Goal: Transaction & Acquisition: Purchase product/service

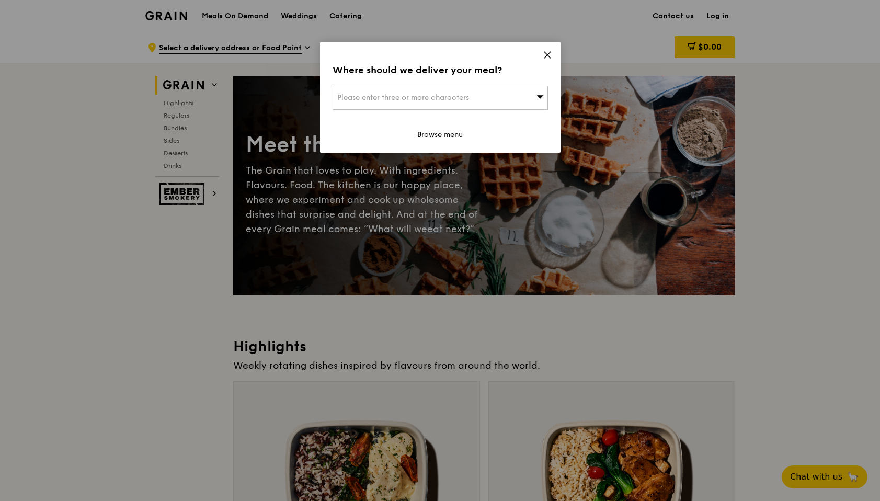
drag, startPoint x: 0, startPoint y: 0, endPoint x: 529, endPoint y: 93, distance: 536.7
click at [529, 93] on div "Please enter three or more characters" at bounding box center [440, 98] width 215 height 24
click at [483, 99] on input "search" at bounding box center [440, 97] width 214 height 23
type input "523608"
type input "[EMAIL_ADDRESS][DOMAIN_NAME]"
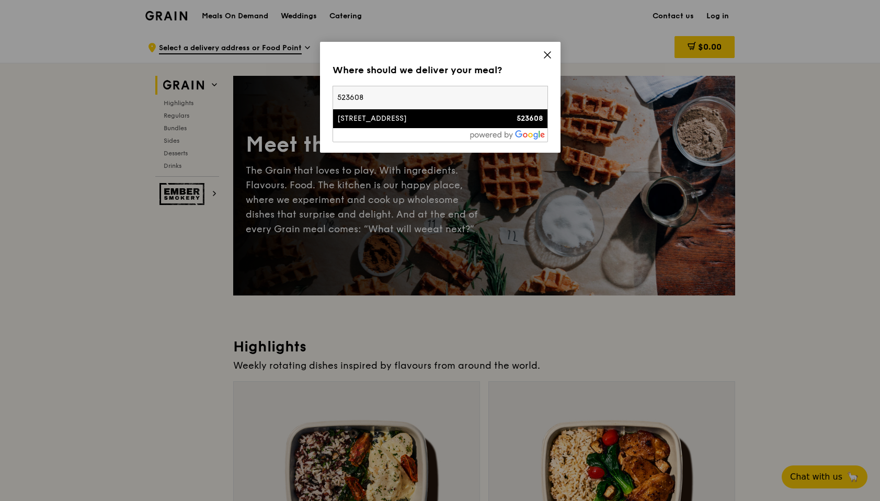
click at [424, 121] on div "[STREET_ADDRESS]" at bounding box center [414, 118] width 155 height 10
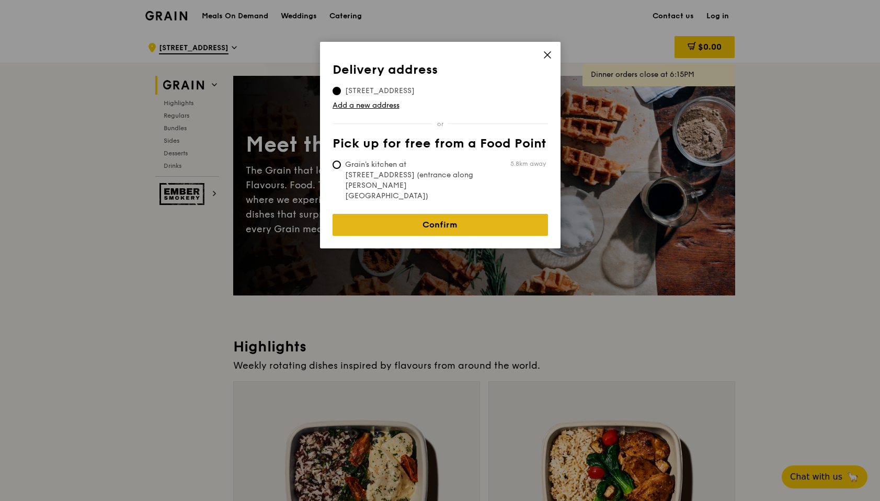
click at [463, 214] on link "Confirm" at bounding box center [440, 225] width 215 height 22
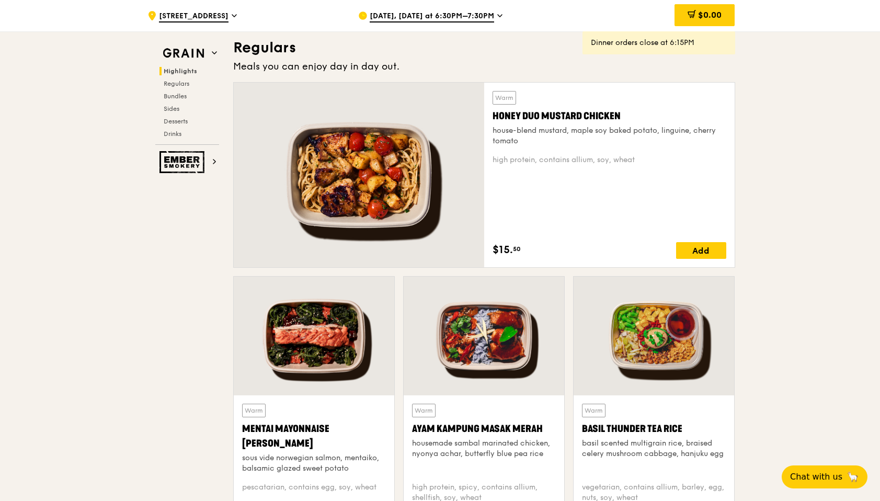
scroll to position [694, 0]
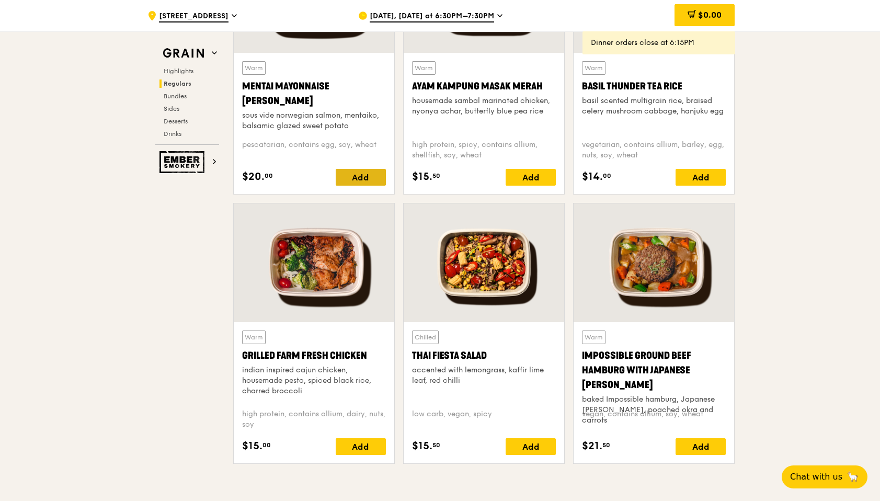
scroll to position [1038, 0]
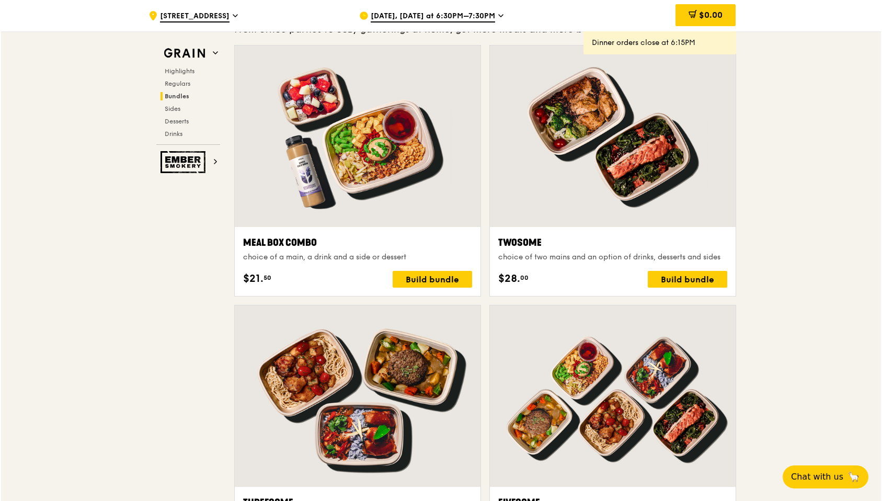
scroll to position [1553, 0]
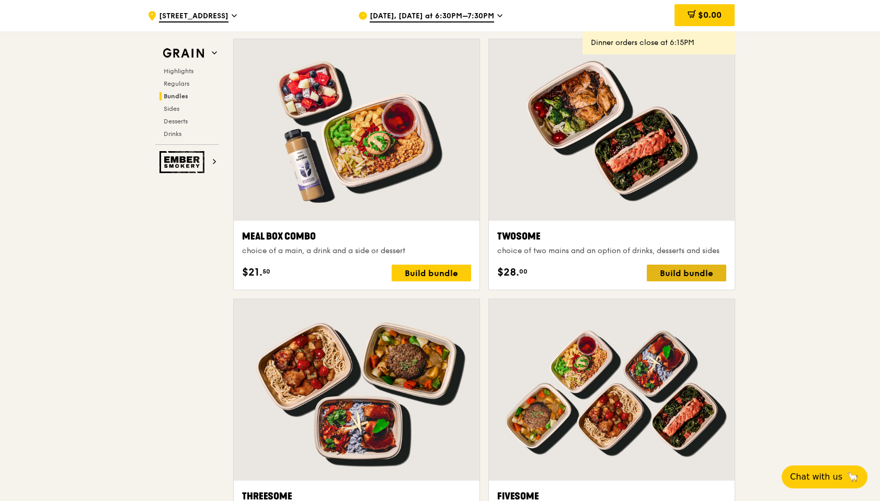
click at [708, 277] on div "Build bundle" at bounding box center [686, 273] width 79 height 17
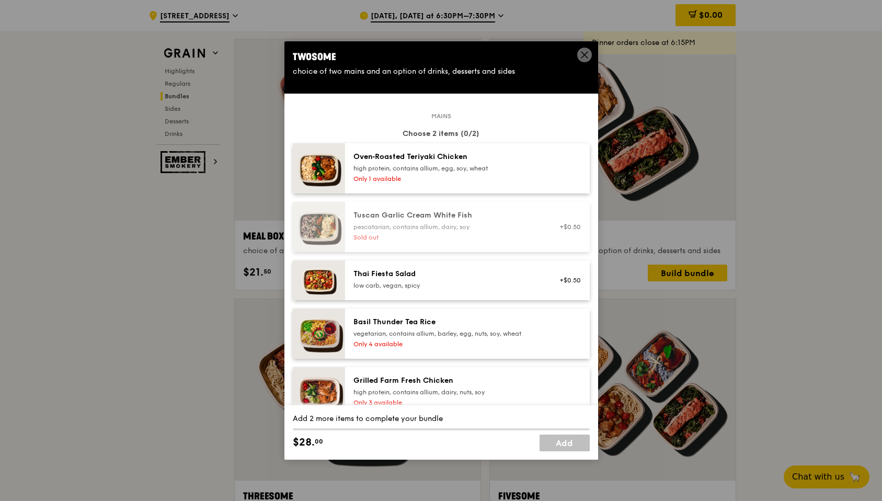
click at [536, 160] on div "Oven‑Roasted Teriyaki Chicken high protein, contains allium, egg, soy, wheat On…" at bounding box center [447, 168] width 200 height 33
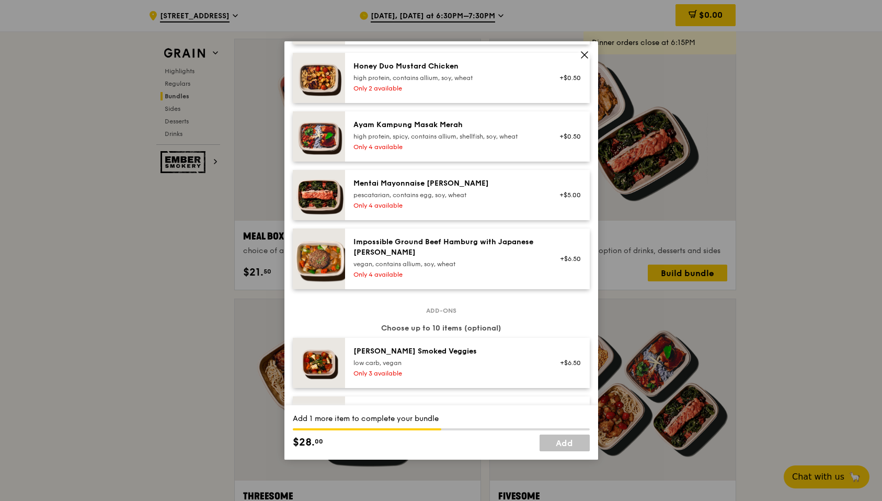
scroll to position [385, 0]
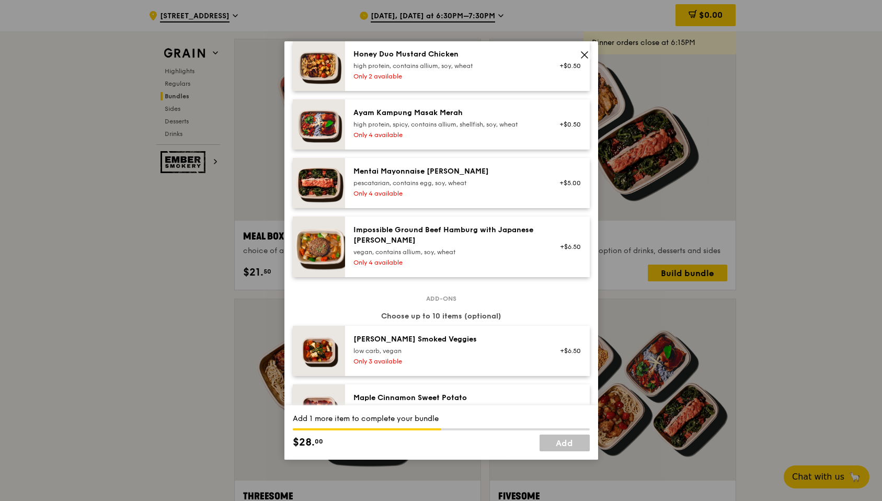
click at [485, 185] on div "pescatarian, contains egg, soy, wheat" at bounding box center [447, 183] width 188 height 8
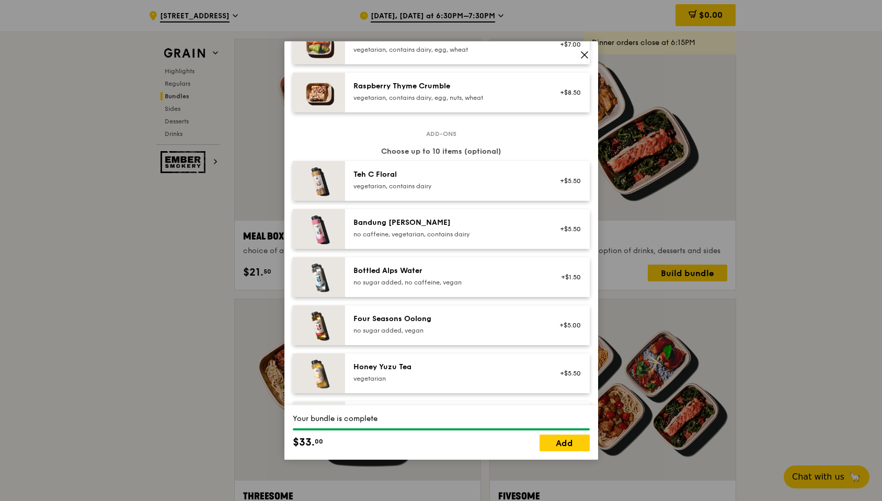
scroll to position [1126, 0]
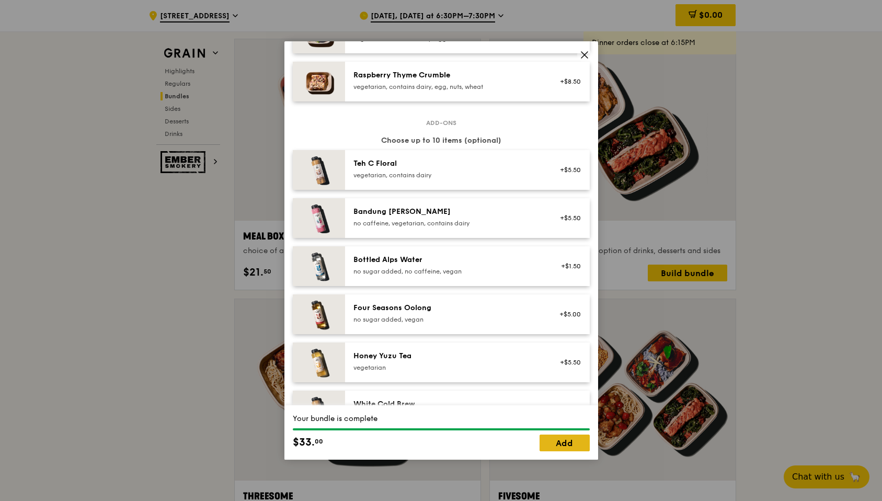
click at [566, 442] on link "Add" at bounding box center [565, 443] width 50 height 17
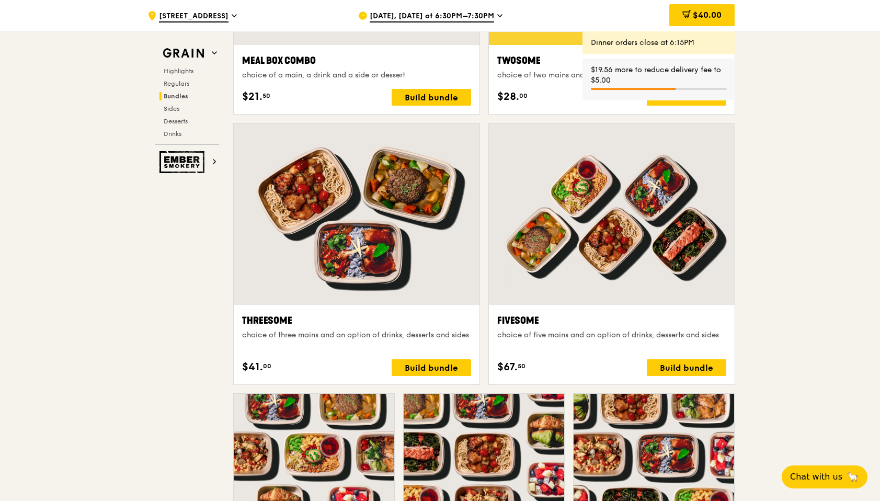
scroll to position [1728, 0]
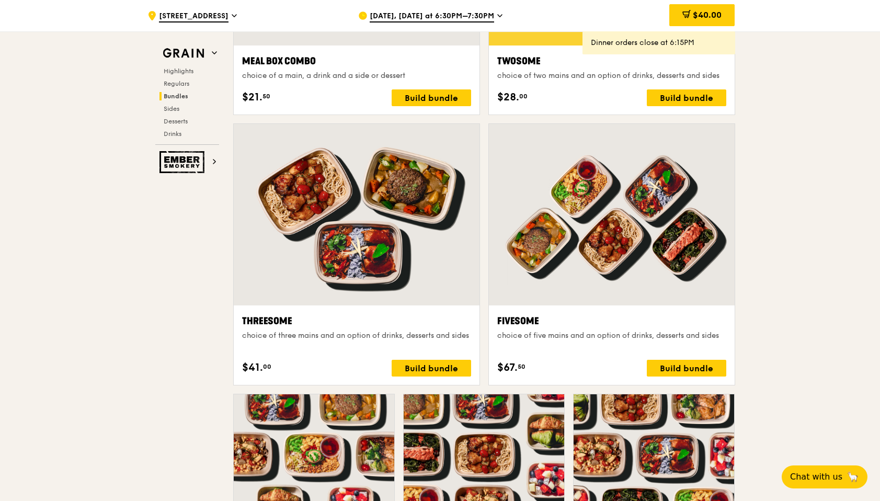
click at [758, 216] on div ".cls-1 { fill: none; stroke: #fff; stroke-linecap: round; stroke-linejoin: roun…" at bounding box center [440, 511] width 880 height 4416
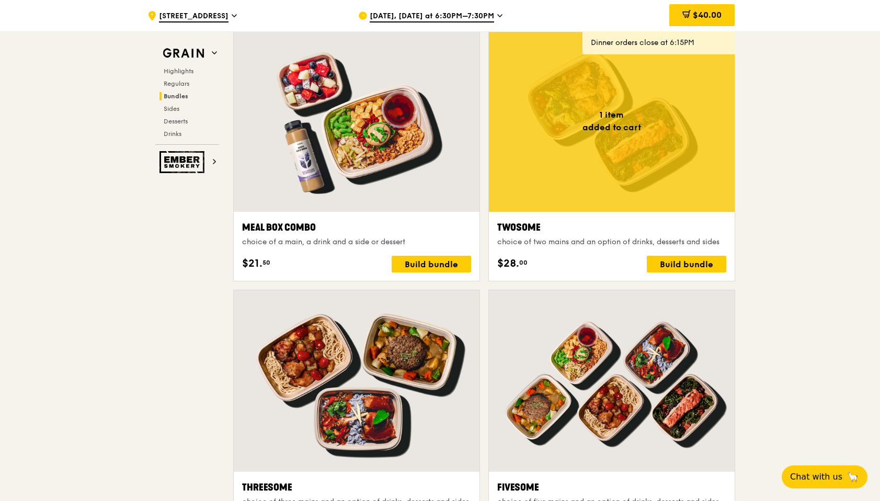
scroll to position [1558, 0]
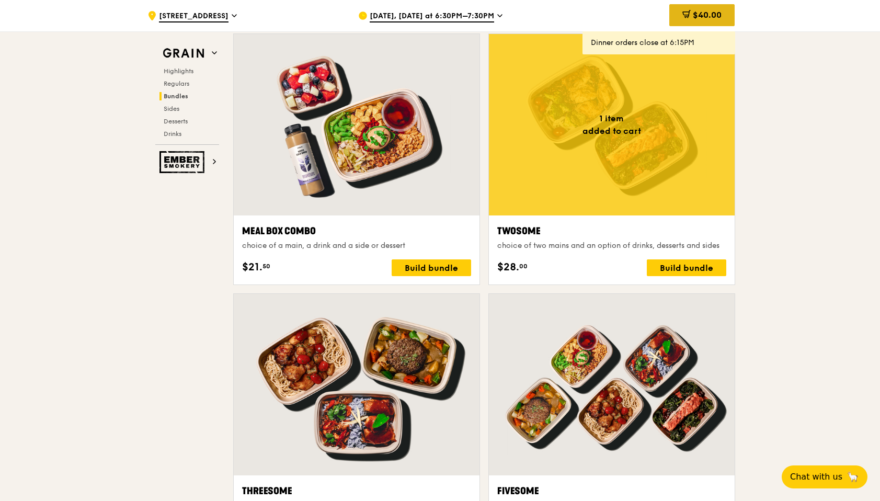
click at [700, 17] on span "$40.00" at bounding box center [707, 15] width 29 height 10
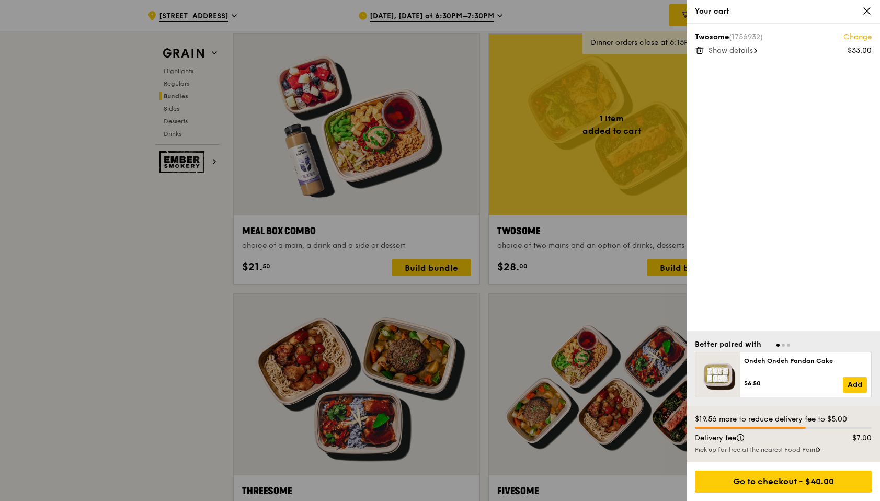
click at [744, 363] on div "Ondeh Ondeh Pandan Cake" at bounding box center [805, 361] width 123 height 8
click at [781, 371] on div "Four Seasons Oolong" at bounding box center [805, 367] width 123 height 20
click at [757, 382] on div "$7.00" at bounding box center [793, 383] width 99 height 8
click at [620, 348] on div at bounding box center [440, 250] width 880 height 501
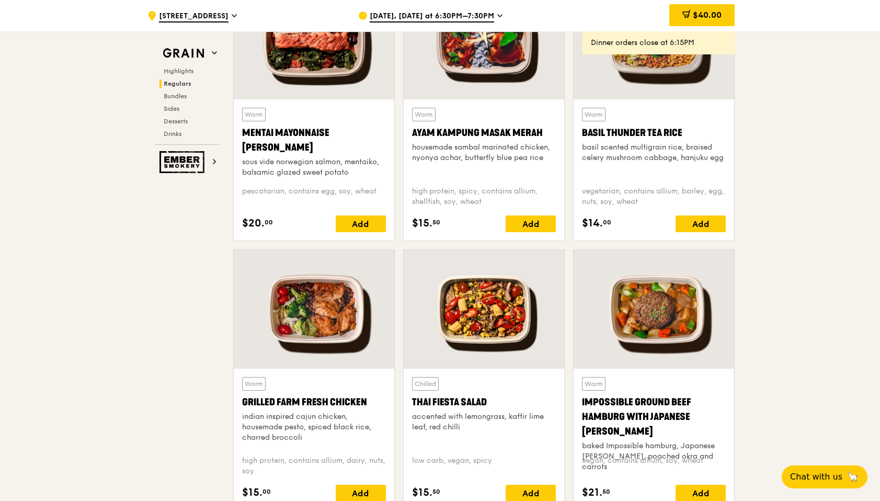
scroll to position [986, 0]
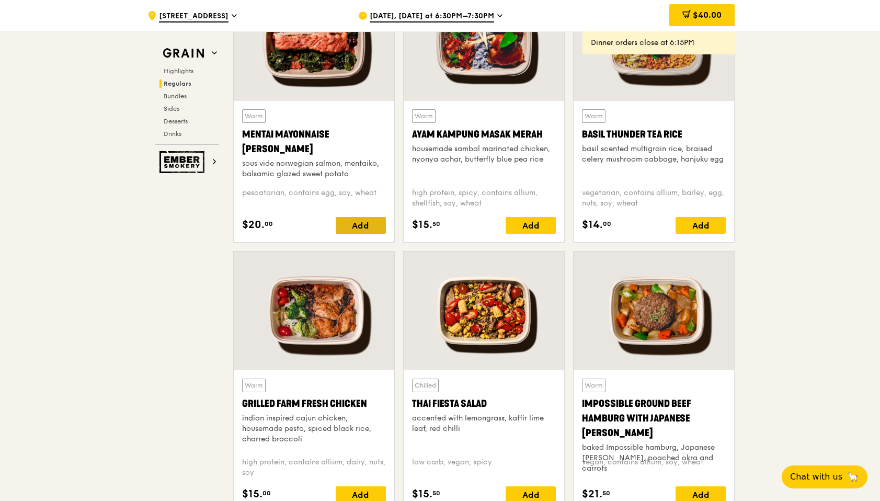
click at [378, 223] on div "Add" at bounding box center [361, 225] width 50 height 17
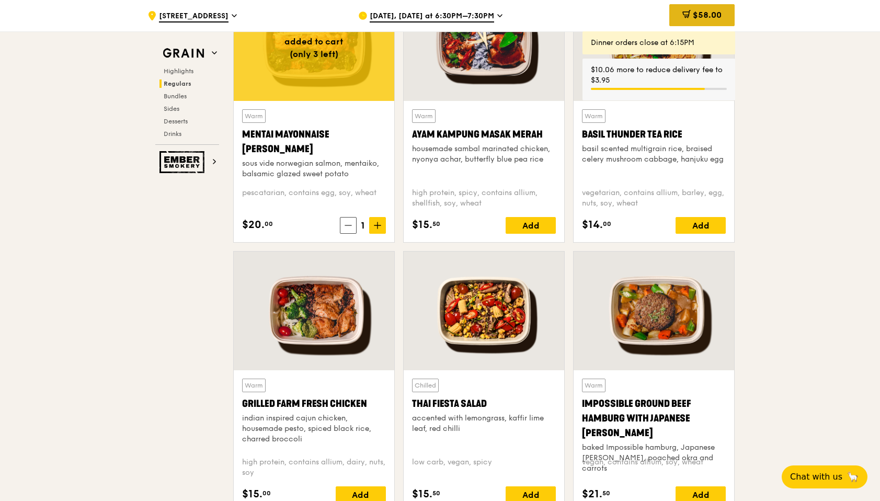
click at [715, 19] on span "$58.00" at bounding box center [707, 15] width 29 height 10
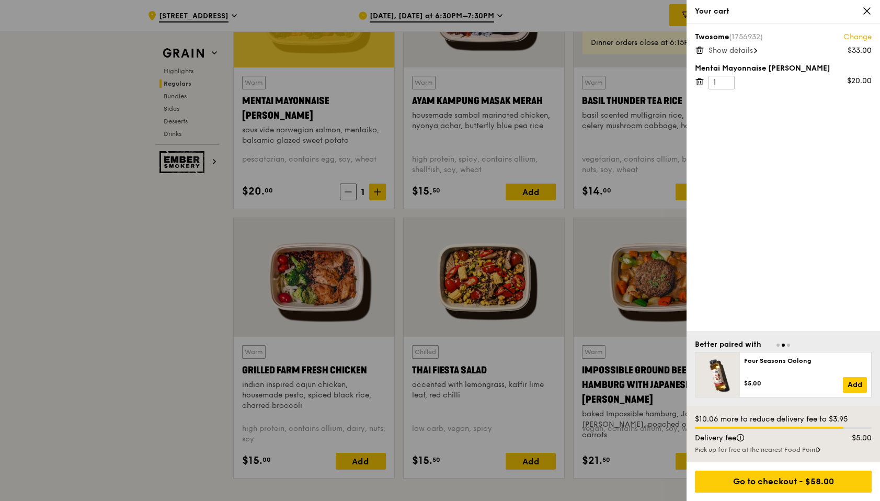
scroll to position [1018, 0]
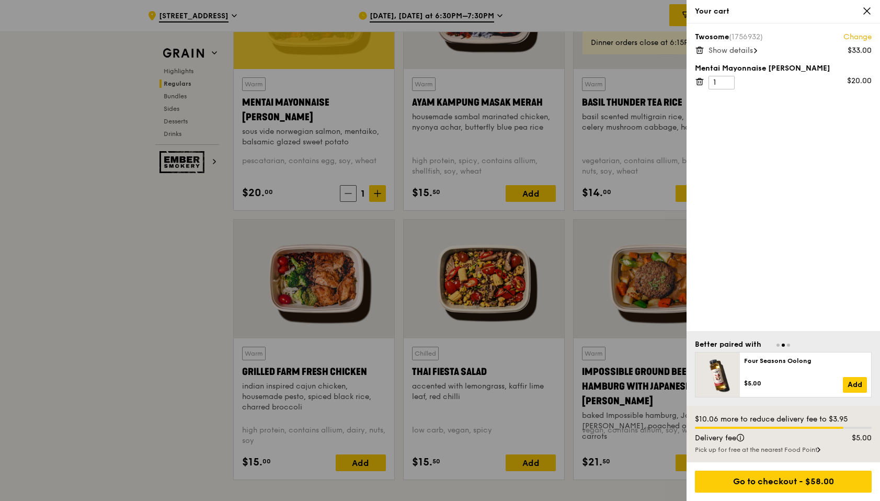
click at [638, 222] on div at bounding box center [440, 250] width 880 height 501
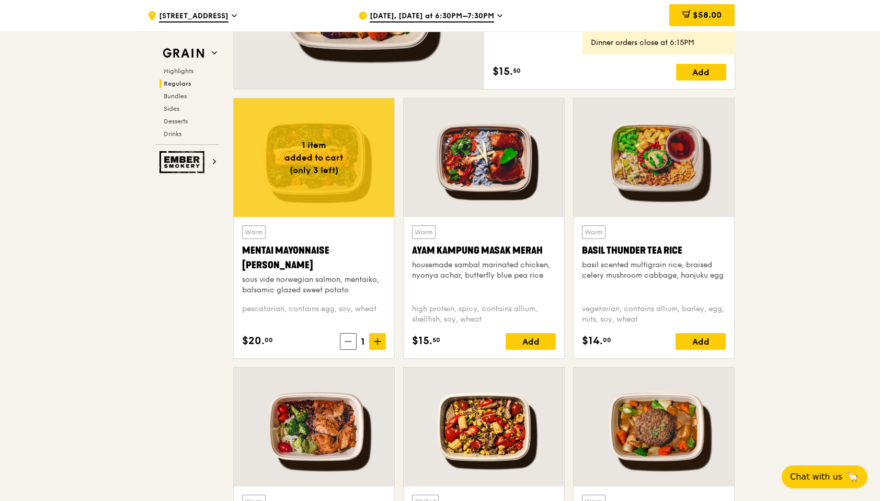
scroll to position [869, 0]
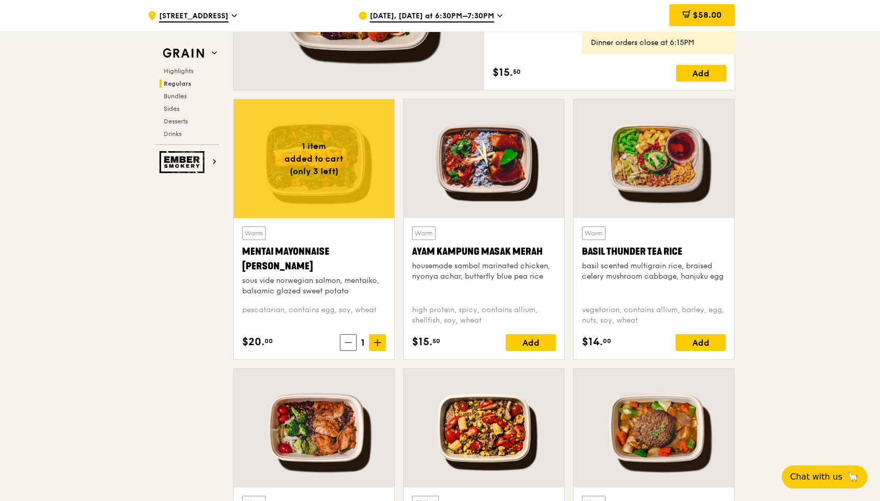
click at [510, 165] on div at bounding box center [484, 158] width 161 height 119
